Goal: Information Seeking & Learning: Learn about a topic

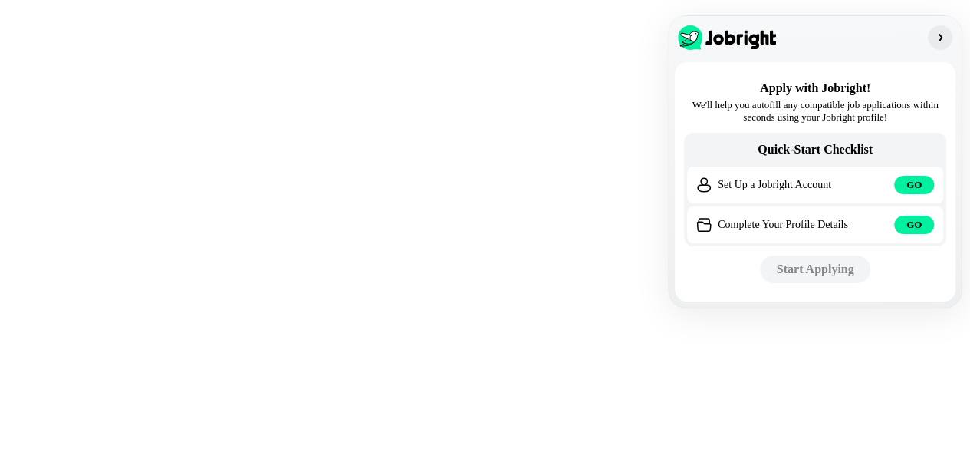
click at [944, 30] on button "button" at bounding box center [940, 37] width 25 height 25
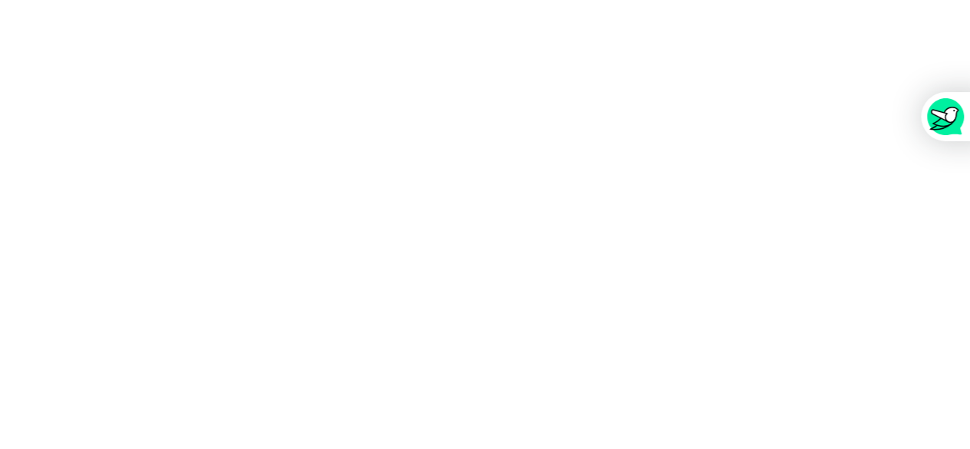
scroll to position [384, 0]
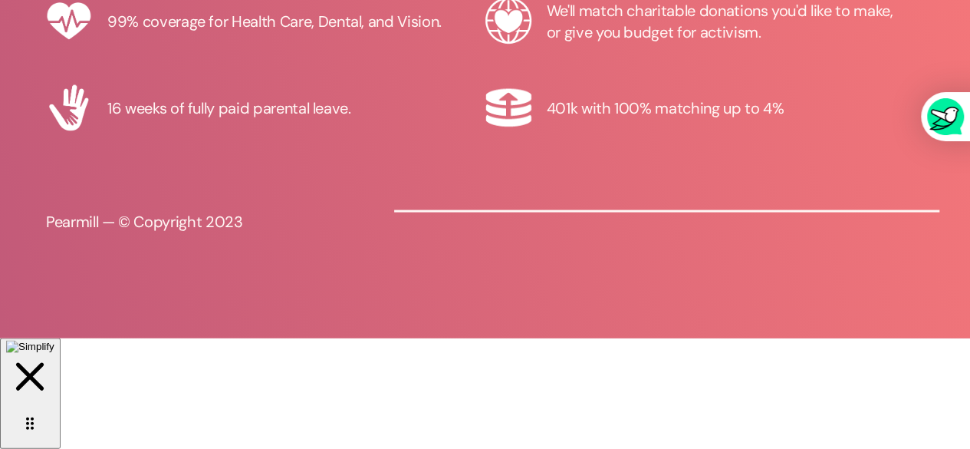
scroll to position [356, 0]
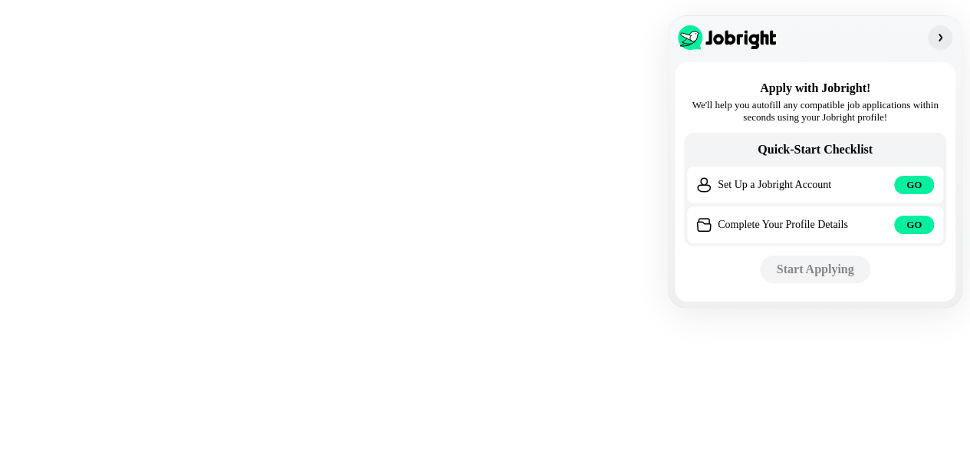
click at [945, 33] on img "button" at bounding box center [940, 37] width 12 height 12
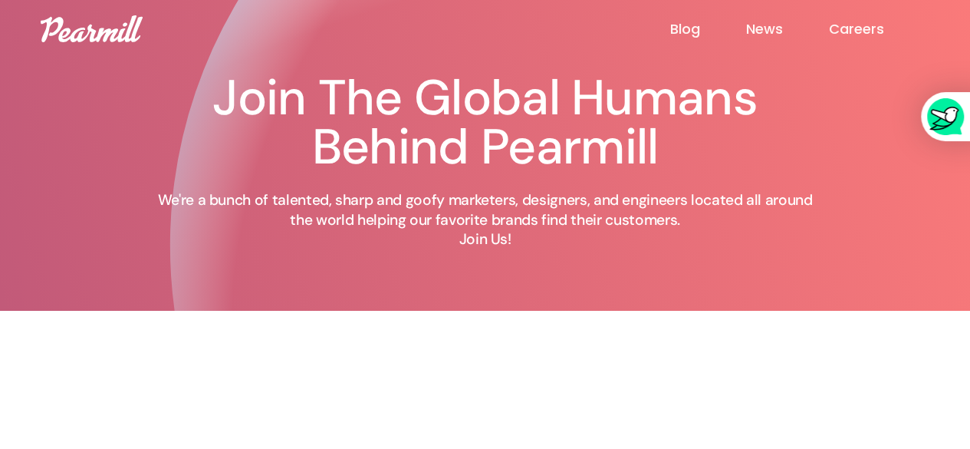
click at [53, 297] on div "Join The Global Humans Behind Pearmill We're a bunch of talented, sharp and goo…" at bounding box center [485, 155] width 921 height 311
